Goal: Task Accomplishment & Management: Use online tool/utility

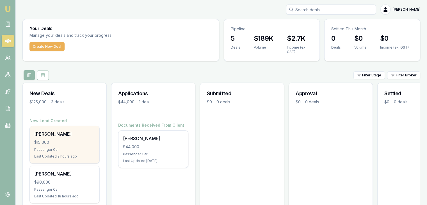
click at [58, 146] on div "Fergus Gibbs $15,000 Passenger Car Last Updated: 2 hours ago" at bounding box center [65, 144] width 70 height 37
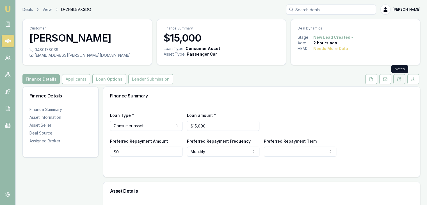
click at [402, 78] on button at bounding box center [400, 79] width 12 height 10
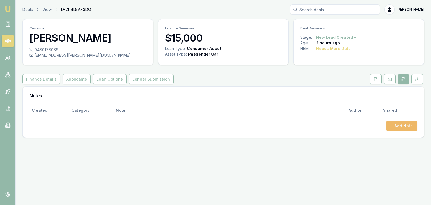
click at [397, 124] on button "+ Add Note" at bounding box center [401, 126] width 31 height 10
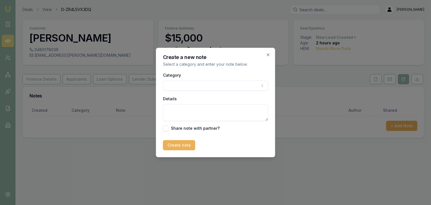
click at [170, 86] on body "Emu Broker Deals View D-ZR4L5VX3DQ [PERSON_NAME] Toggle Menu Customer [PERSON_N…" at bounding box center [215, 102] width 431 height 205
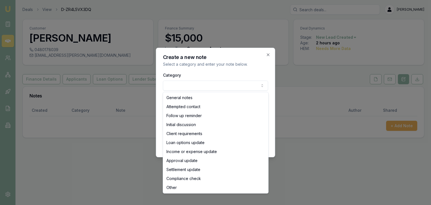
select select "ATTEMPTED_CONTACT"
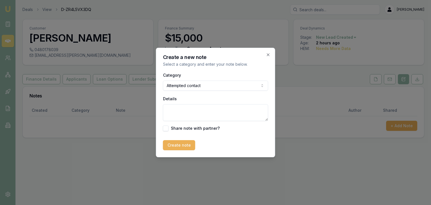
click at [176, 115] on textarea "Details" at bounding box center [215, 112] width 105 height 17
type textarea "Went to MB"
click at [178, 145] on button "Create note" at bounding box center [179, 145] width 32 height 10
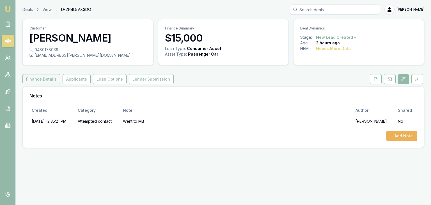
click at [51, 79] on button "Finance Details" at bounding box center [41, 79] width 38 height 10
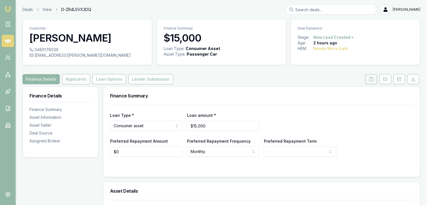
click at [372, 79] on icon at bounding box center [371, 79] width 4 height 4
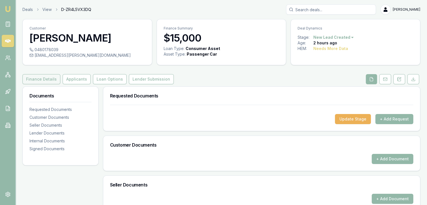
click at [37, 80] on button "Finance Details" at bounding box center [41, 79] width 38 height 10
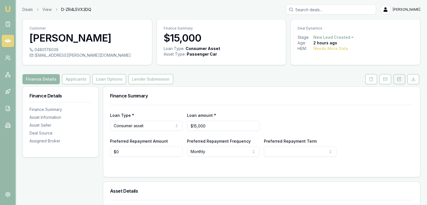
click at [400, 78] on icon at bounding box center [400, 79] width 2 height 2
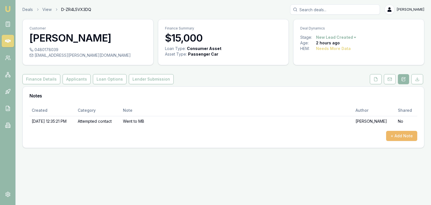
click at [398, 137] on button "+ Add Note" at bounding box center [401, 136] width 31 height 10
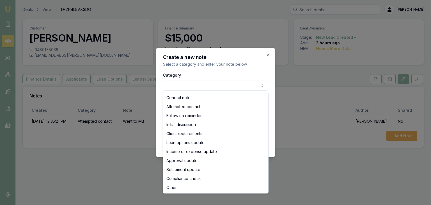
click at [197, 85] on body "Emu Broker Deals View D-ZR4L5VX3DQ [PERSON_NAME] Toggle Menu Customer [PERSON_N…" at bounding box center [215, 102] width 431 height 205
select select "ATTEMPTED_CONTACT"
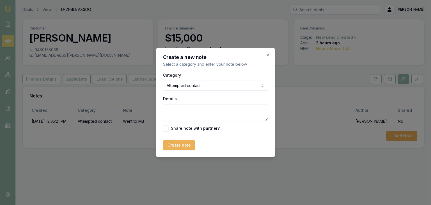
click at [172, 110] on textarea "Details" at bounding box center [215, 112] width 105 height 17
type textarea "Sent SMS"
click at [173, 146] on button "Create note" at bounding box center [179, 145] width 32 height 10
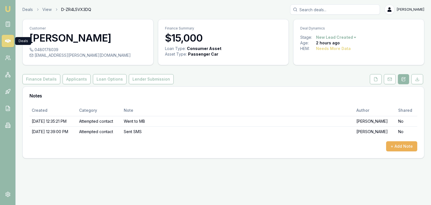
click at [6, 41] on icon at bounding box center [8, 40] width 6 height 3
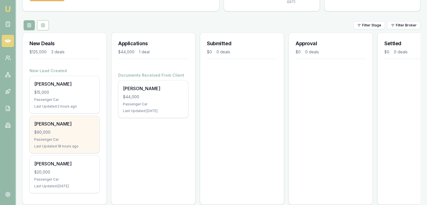
scroll to position [62, 0]
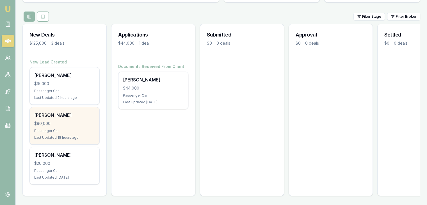
click at [58, 121] on div "$90,000" at bounding box center [64, 124] width 61 height 6
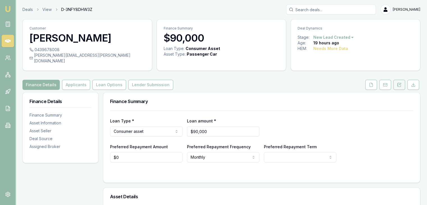
click at [400, 83] on icon at bounding box center [399, 85] width 4 height 4
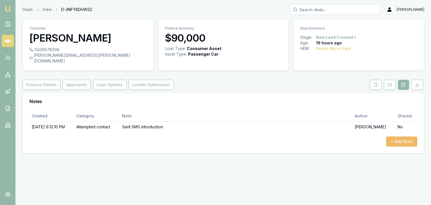
click at [399, 137] on button "+ Add Note" at bounding box center [401, 142] width 31 height 10
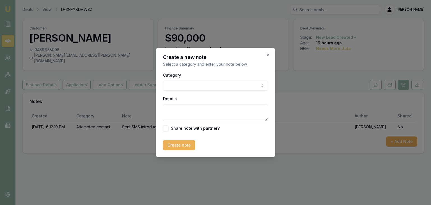
click at [177, 87] on body "Emu Broker Deals View D-3NFY8DHW3Z Baron Ketterman Toggle Menu Customer Cameron…" at bounding box center [215, 102] width 431 height 205
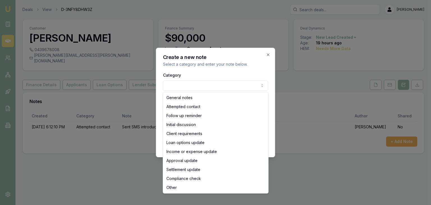
select select "ATTEMPTED_CONTACT"
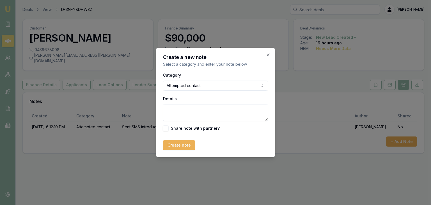
click at [181, 112] on textarea "Details" at bounding box center [215, 112] width 105 height 17
type textarea "Went to MB"
click at [179, 147] on button "Create note" at bounding box center [179, 145] width 32 height 10
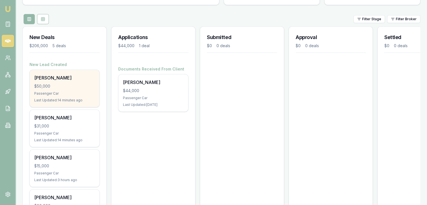
click at [63, 88] on div "$50,000" at bounding box center [64, 86] width 61 height 6
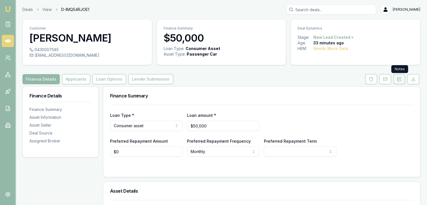
click at [399, 78] on icon at bounding box center [399, 79] width 4 height 4
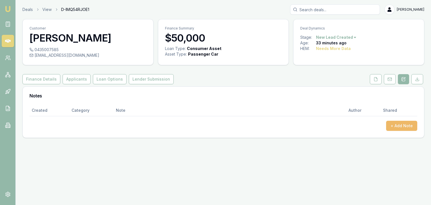
click at [397, 126] on button "+ Add Note" at bounding box center [401, 126] width 31 height 10
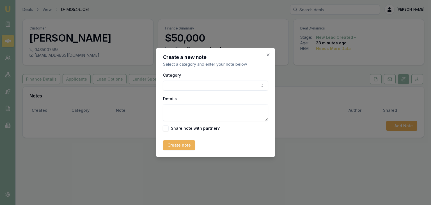
click at [172, 87] on body "Emu Broker Deals View D-IMQ54RJOE1 Baron Ketterman Toggle Menu Customer Qicheng…" at bounding box center [215, 102] width 431 height 205
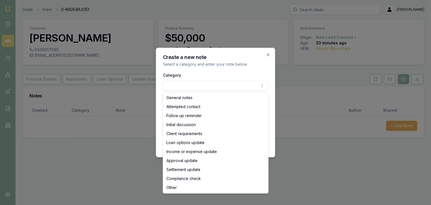
select select "ATTEMPTED_CONTACT"
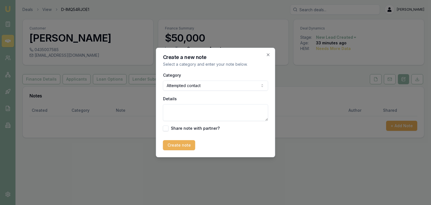
click at [182, 109] on textarea "Details" at bounding box center [215, 112] width 105 height 17
type textarea "Sent SMS intro"
click at [172, 144] on button "Create note" at bounding box center [179, 145] width 32 height 10
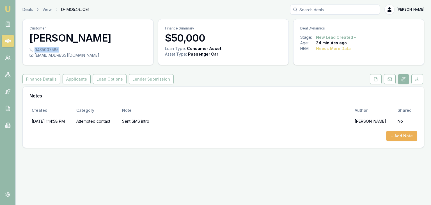
drag, startPoint x: 34, startPoint y: 50, endPoint x: 58, endPoint y: 48, distance: 23.7
click at [58, 48] on div "0435007585" at bounding box center [87, 50] width 117 height 6
copy div "0435007585"
click at [6, 39] on icon at bounding box center [8, 41] width 6 height 6
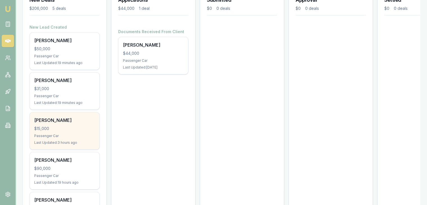
scroll to position [84, 0]
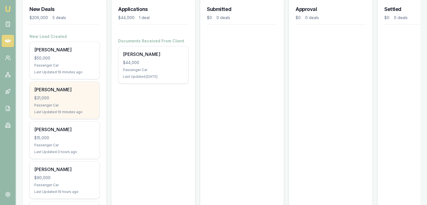
click at [60, 98] on div "$31,000" at bounding box center [64, 98] width 61 height 6
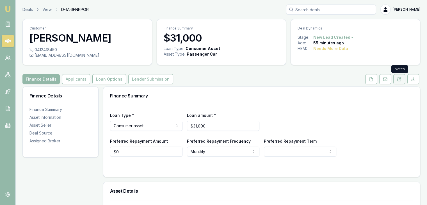
click at [402, 78] on button at bounding box center [400, 79] width 12 height 10
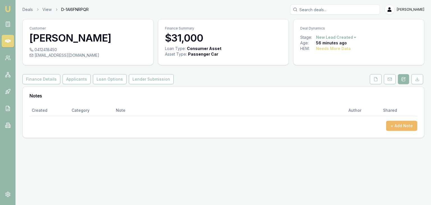
click at [404, 125] on button "+ Add Note" at bounding box center [401, 126] width 31 height 10
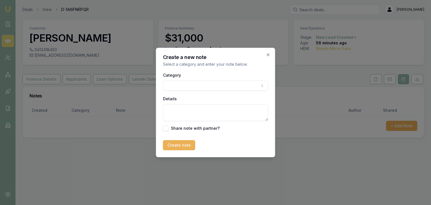
click at [220, 87] on body "Emu Broker Deals View D-1AI6FNRPQR Baron Ketterman Toggle Menu Customer mersede…" at bounding box center [215, 102] width 431 height 205
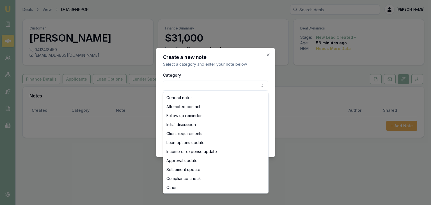
select select "ATTEMPTED_CONTACT"
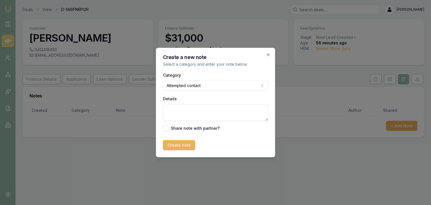
click at [191, 103] on div "Details" at bounding box center [215, 108] width 105 height 26
click at [180, 114] on textarea "Details" at bounding box center [215, 112] width 105 height 17
type textarea "Sent SMS intro"
click at [179, 145] on button "Create note" at bounding box center [179, 145] width 32 height 10
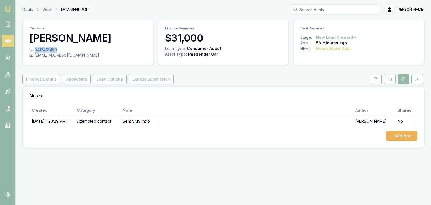
drag, startPoint x: 35, startPoint y: 50, endPoint x: 56, endPoint y: 49, distance: 21.4
click at [56, 49] on div "0412418450" at bounding box center [87, 50] width 117 height 6
copy div "0412418450"
click at [8, 41] on icon at bounding box center [8, 40] width 6 height 3
